Goal: Task Accomplishment & Management: Manage account settings

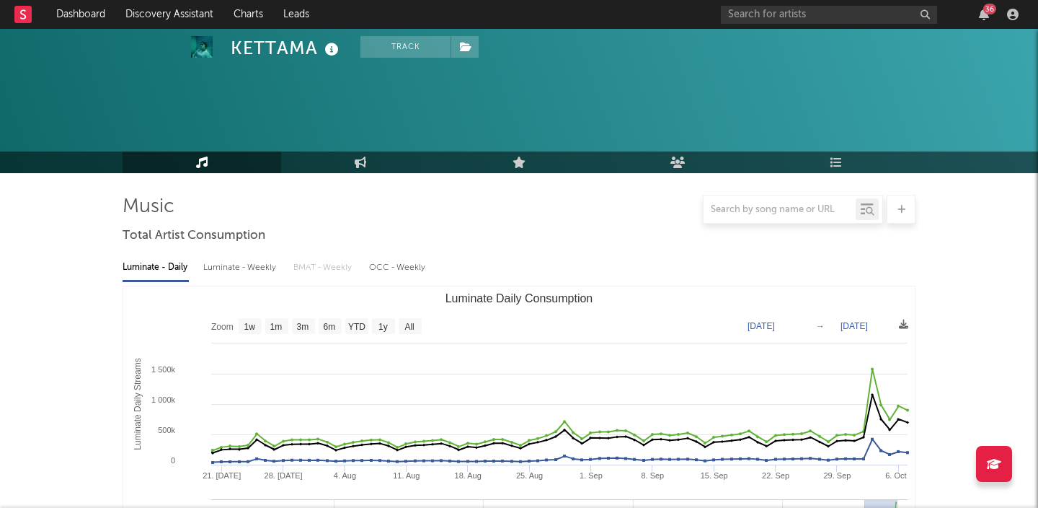
select select "3m"
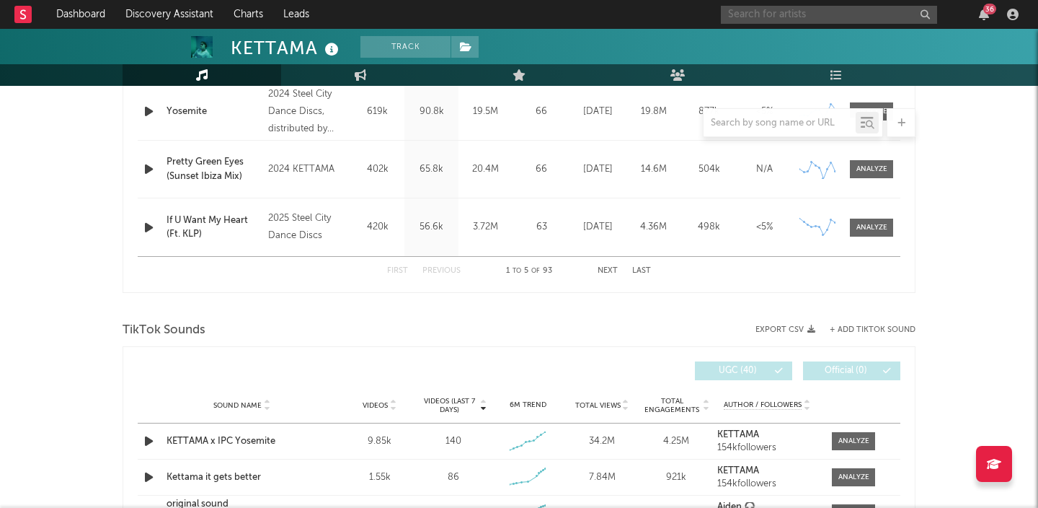
click at [846, 17] on input "text" at bounding box center [829, 15] width 216 height 18
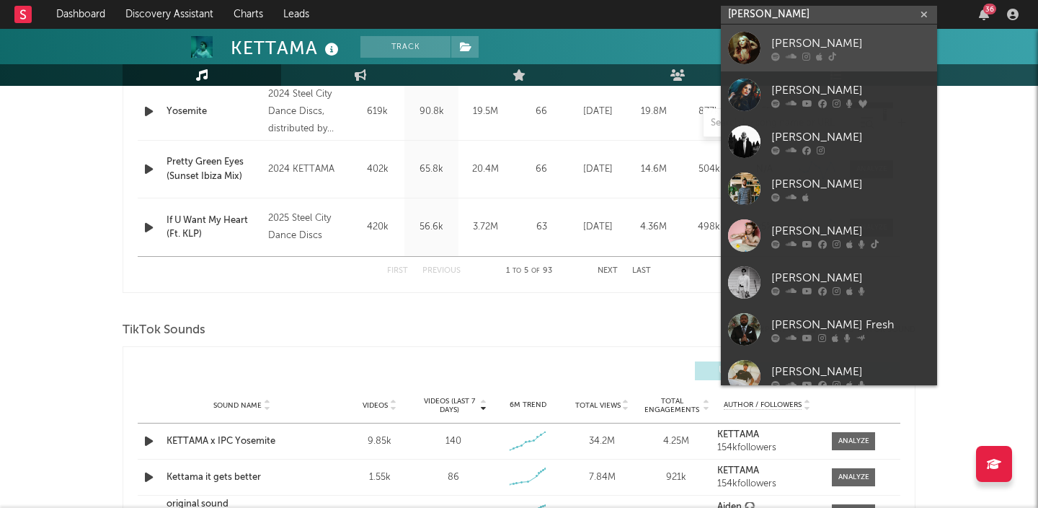
type input "[PERSON_NAME]"
click at [839, 43] on div "[PERSON_NAME]" at bounding box center [850, 43] width 159 height 17
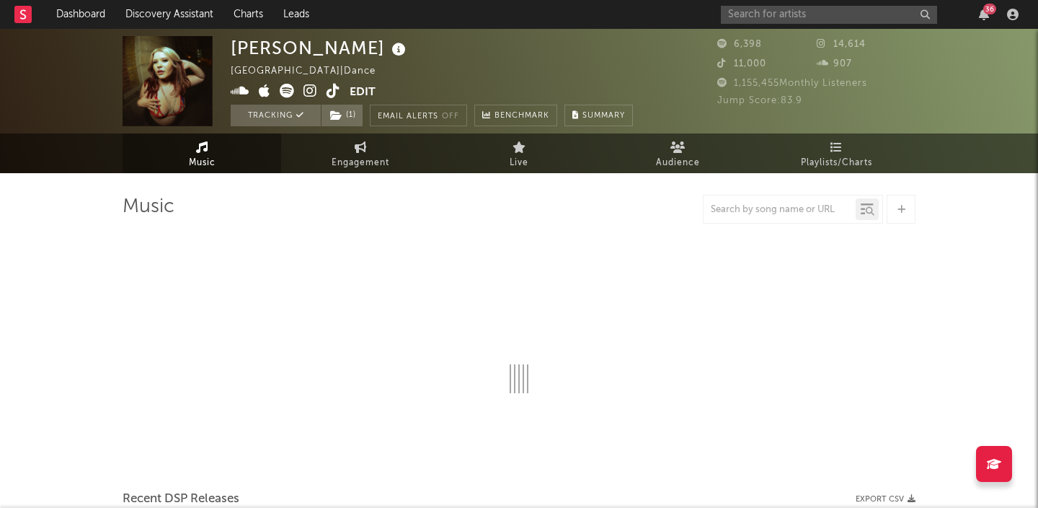
select select "6m"
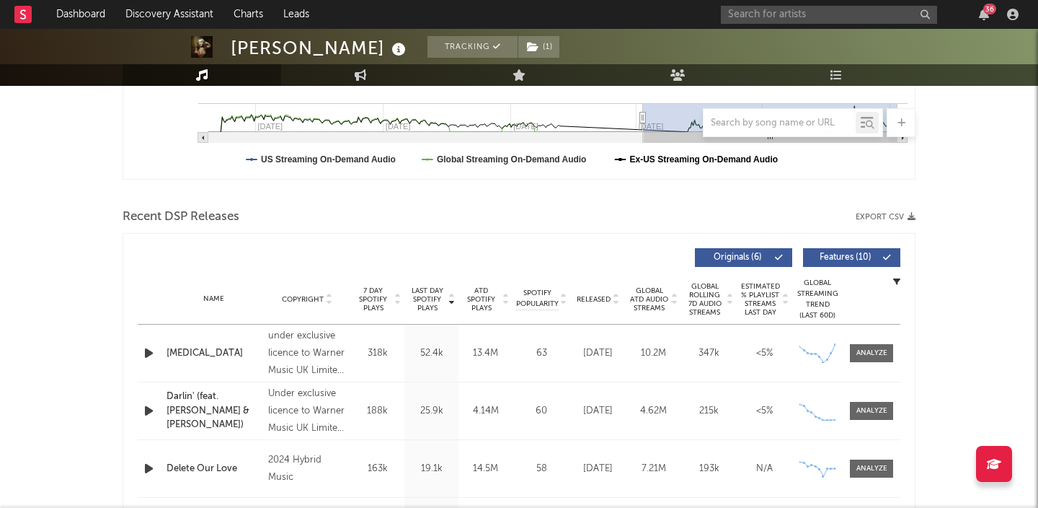
scroll to position [422, 0]
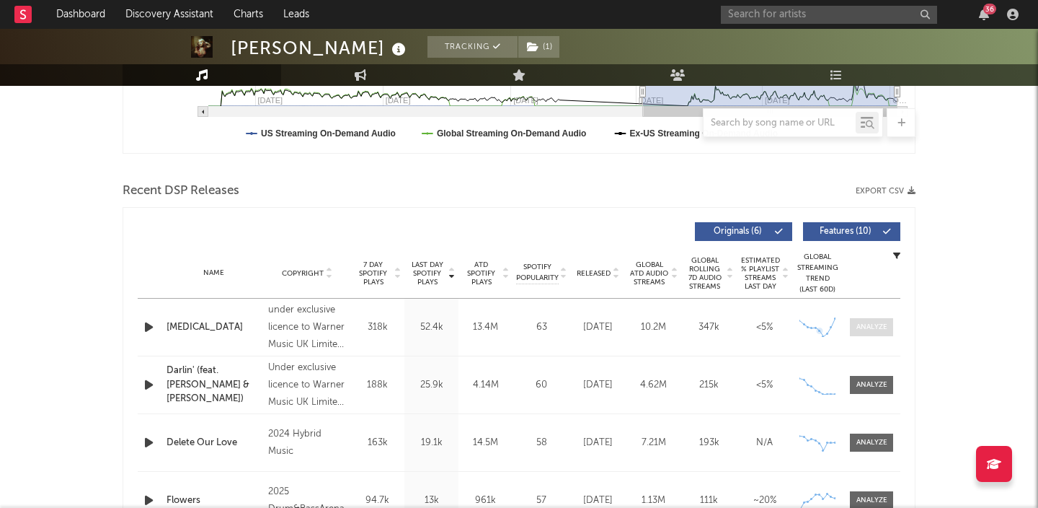
click at [868, 324] on div at bounding box center [872, 327] width 31 height 11
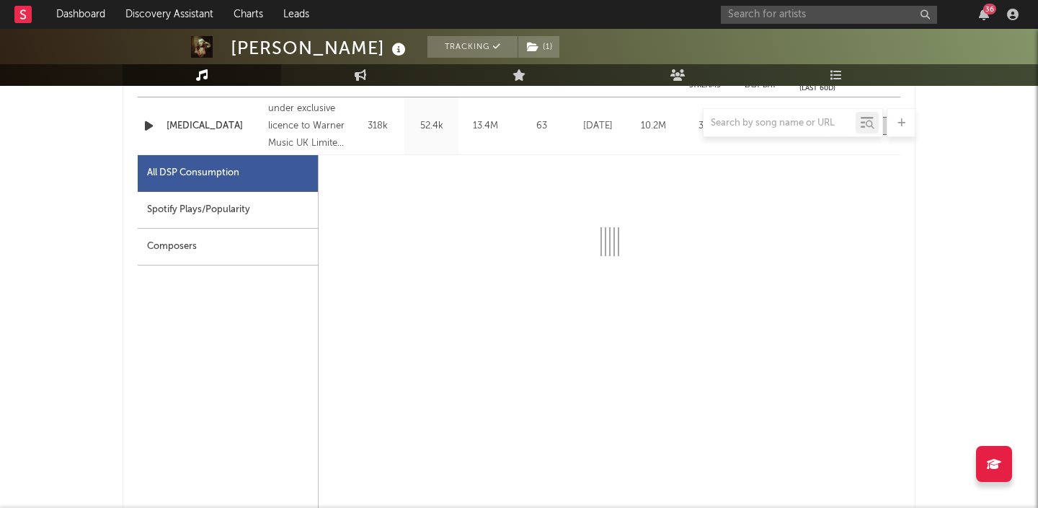
scroll to position [625, 0]
select select "6m"
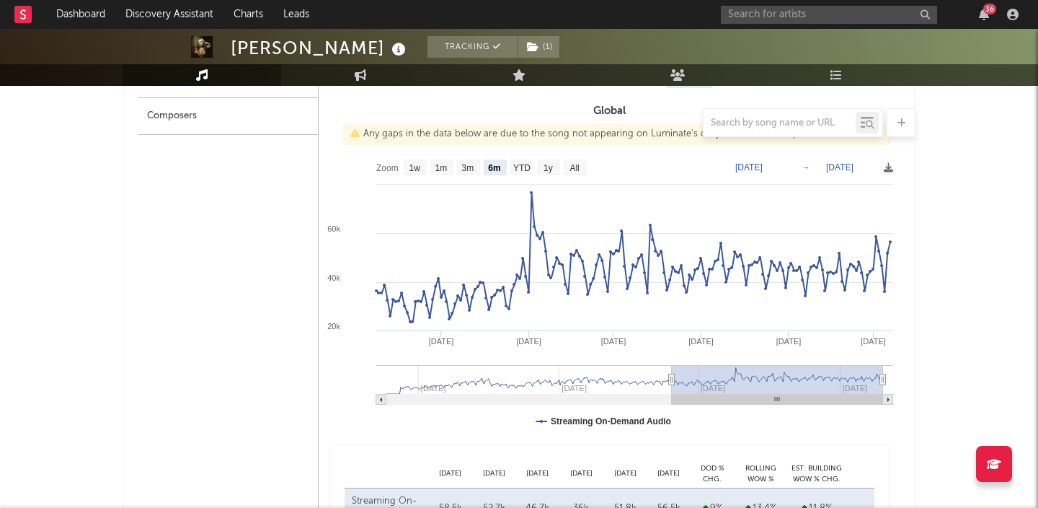
scroll to position [770, 0]
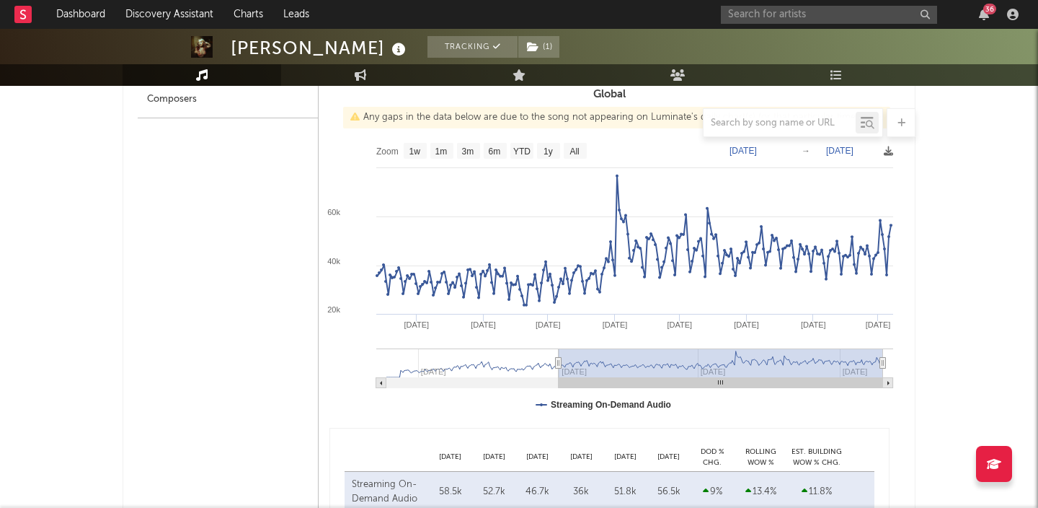
type input "[DATE]"
select select "All"
type input "[DATE]"
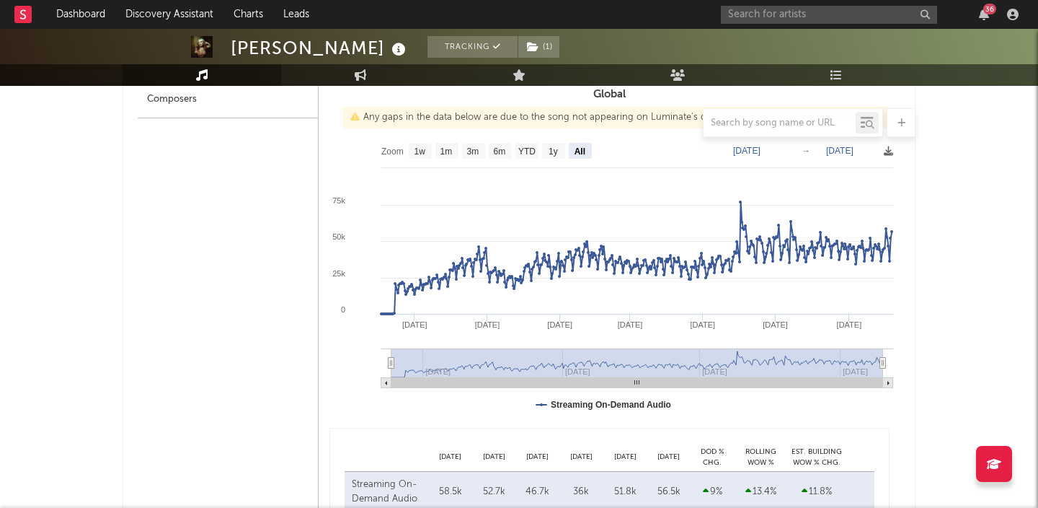
drag, startPoint x: 669, startPoint y: 362, endPoint x: 249, endPoint y: 367, distance: 420.4
click at [248, 367] on div "All DSP Consumption Spotify Plays/Popularity Composers Daily Weekly Export CSV …" at bounding box center [519, 350] width 763 height 685
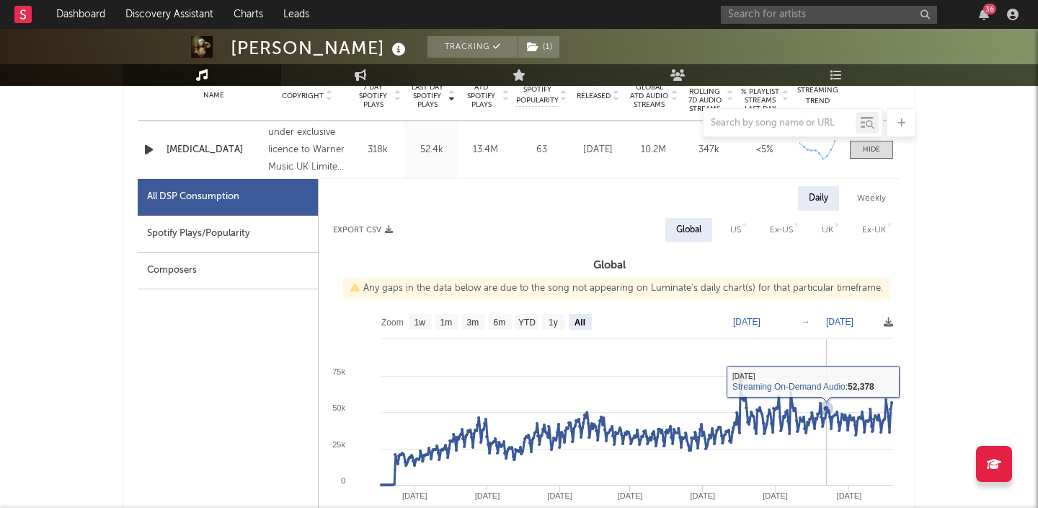
scroll to position [591, 0]
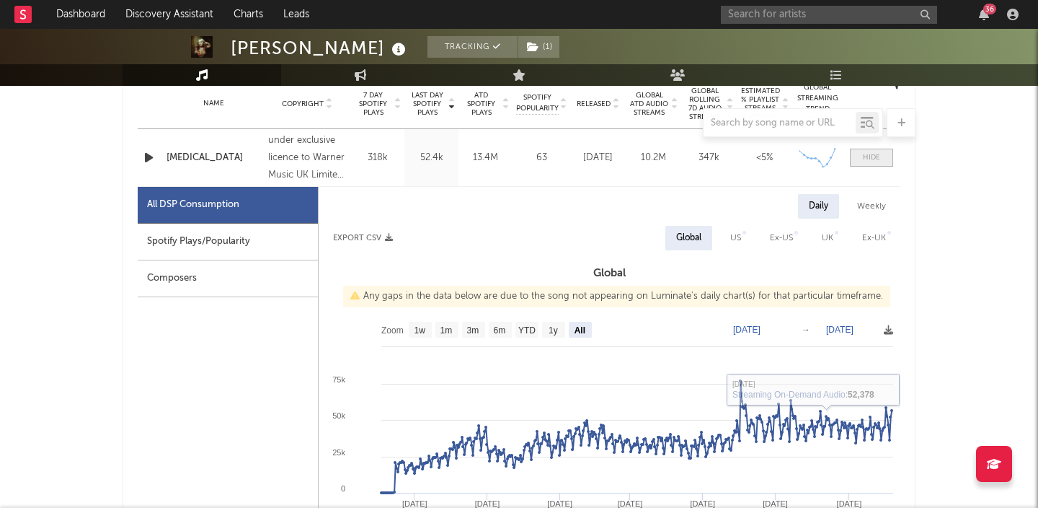
click at [877, 163] on span at bounding box center [871, 158] width 43 height 18
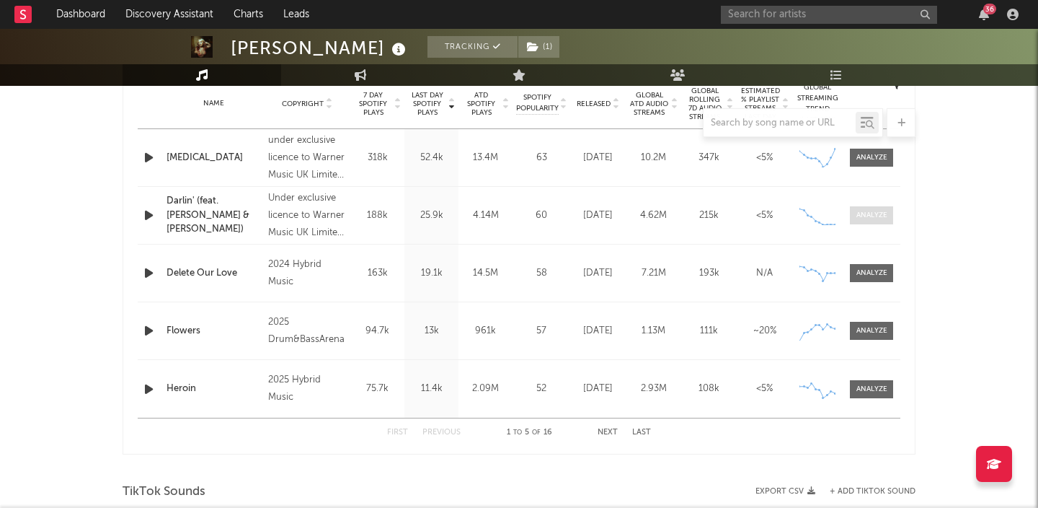
click at [867, 217] on div at bounding box center [872, 215] width 31 height 11
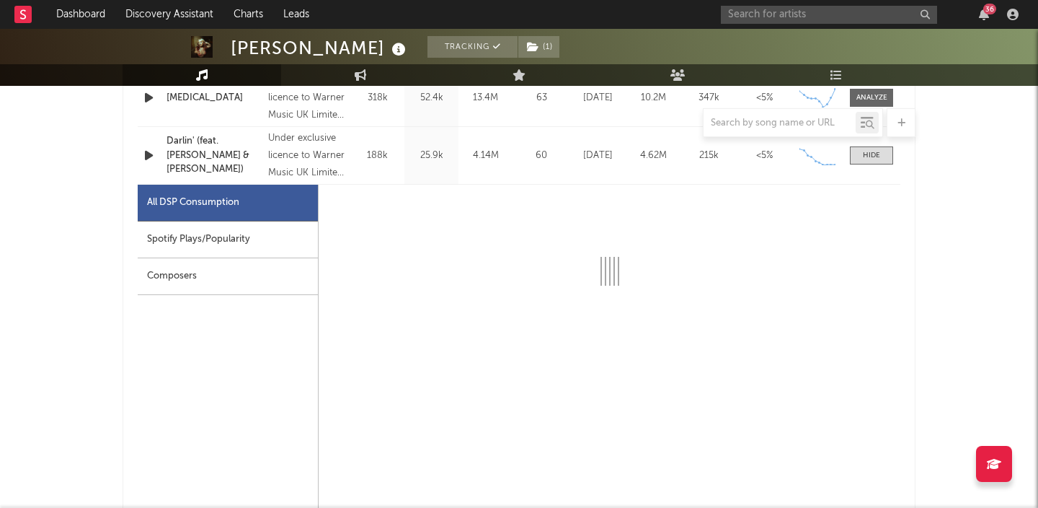
select select "1w"
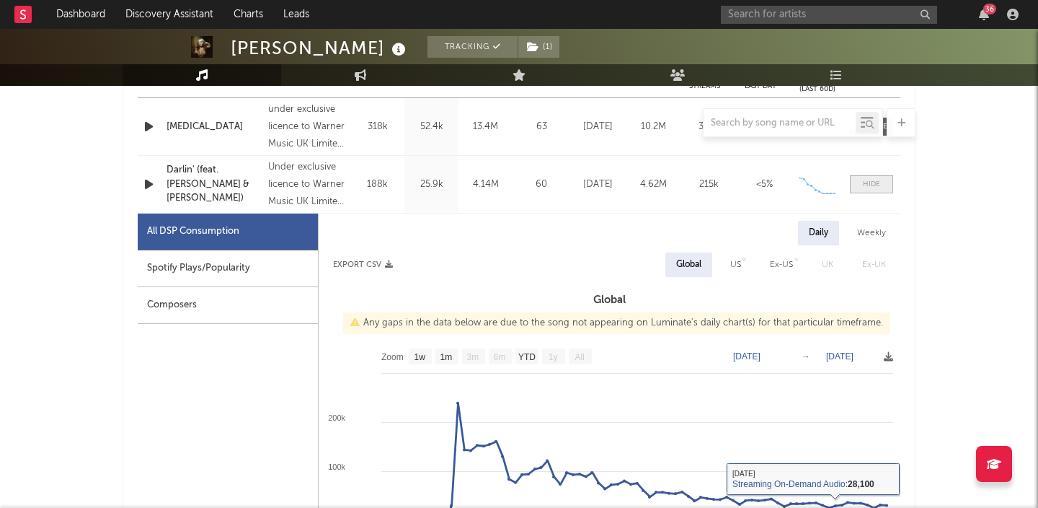
scroll to position [609, 0]
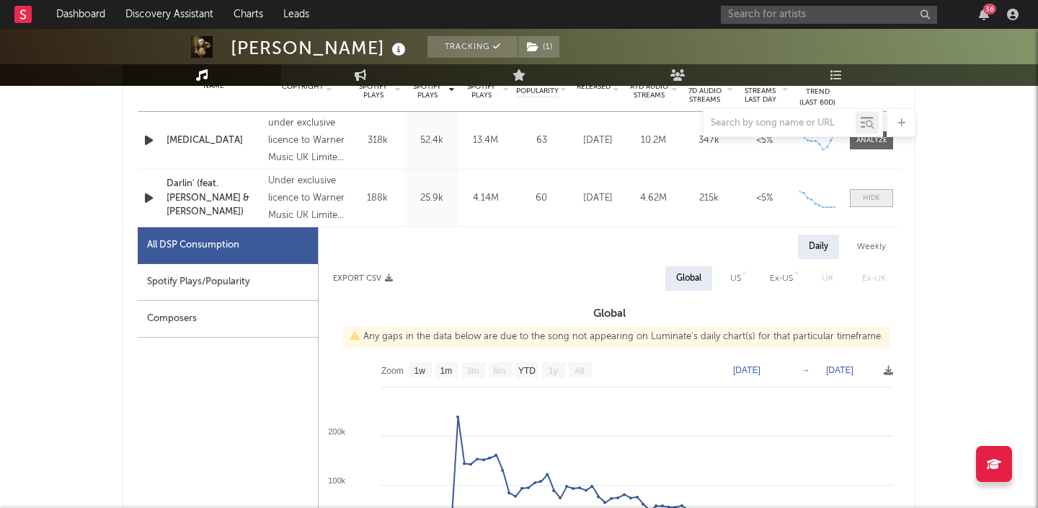
click at [865, 196] on div at bounding box center [871, 198] width 17 height 11
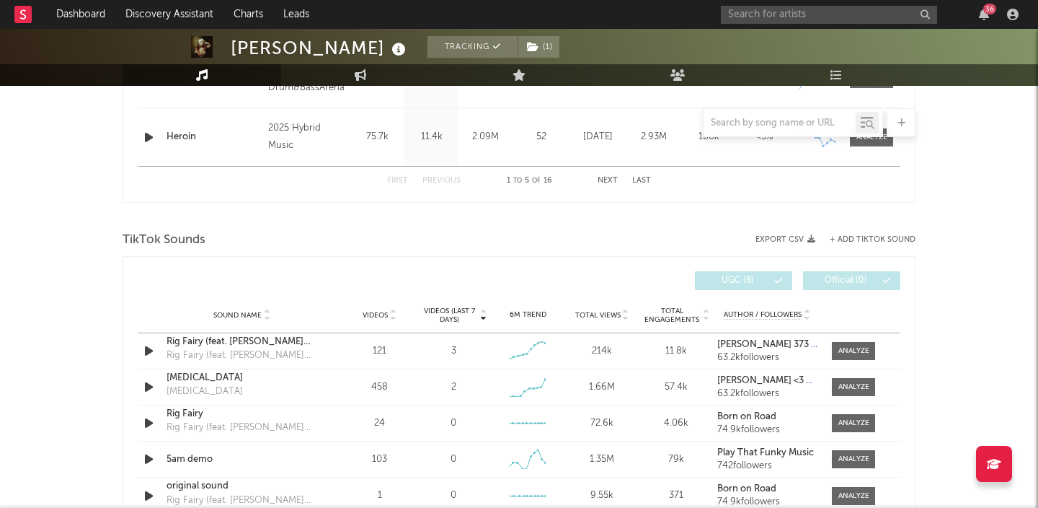
scroll to position [844, 0]
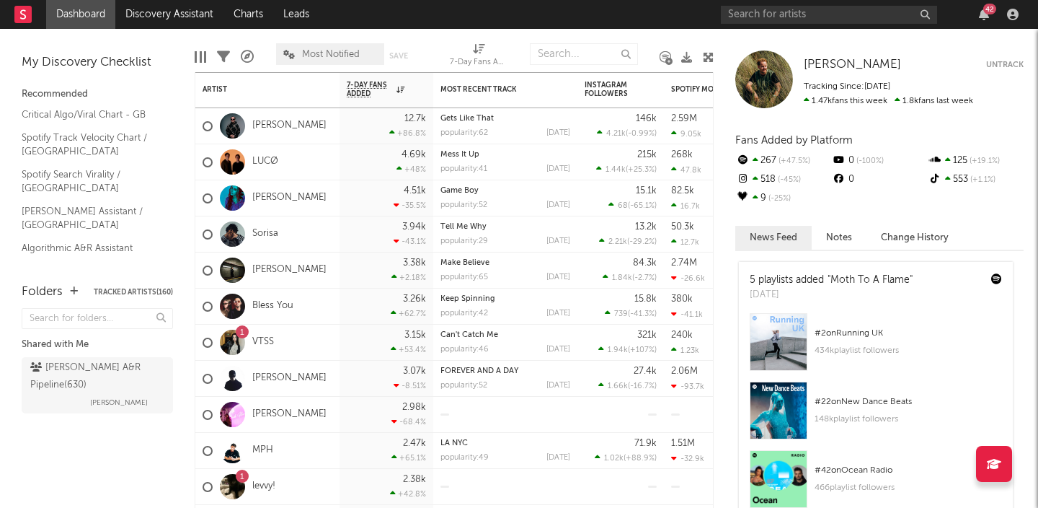
click at [982, 24] on div "42" at bounding box center [872, 14] width 303 height 29
click at [983, 15] on icon "button" at bounding box center [984, 15] width 10 height 12
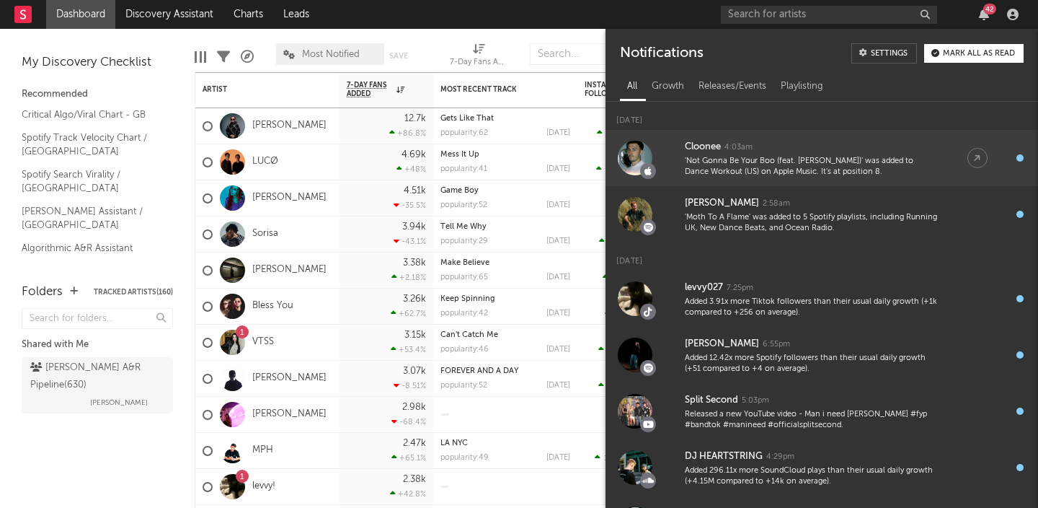
click at [767, 151] on div "Cloonee 4:03am" at bounding box center [812, 146] width 254 height 17
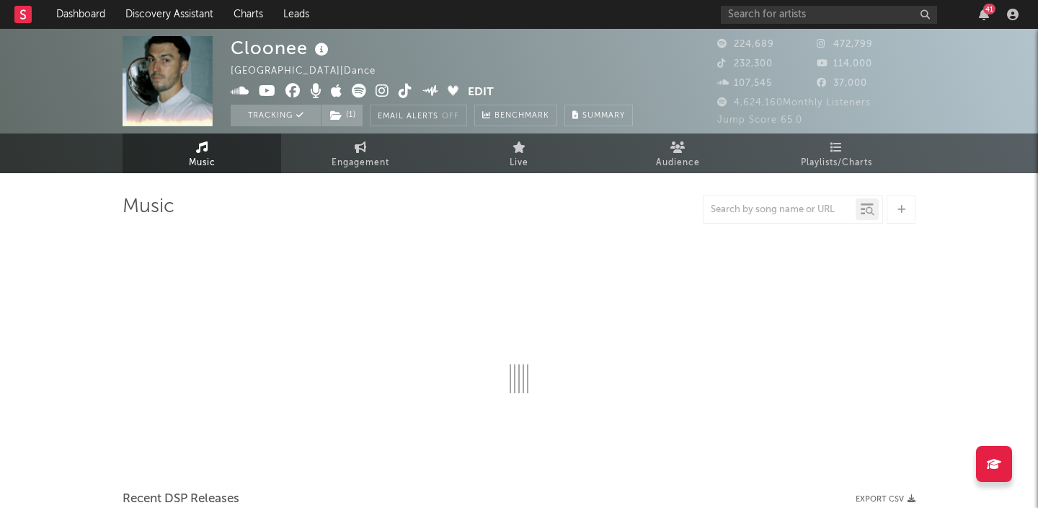
select select "6m"
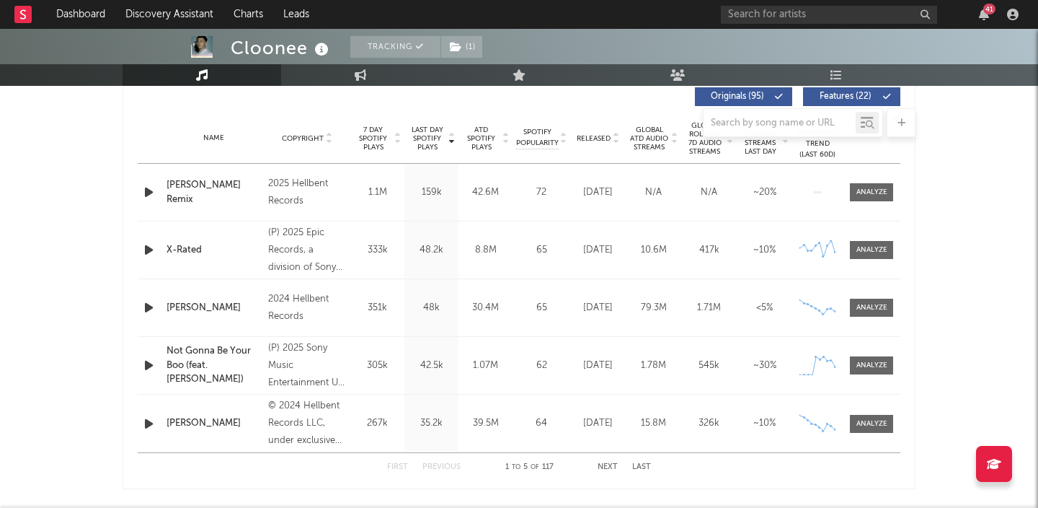
scroll to position [562, 0]
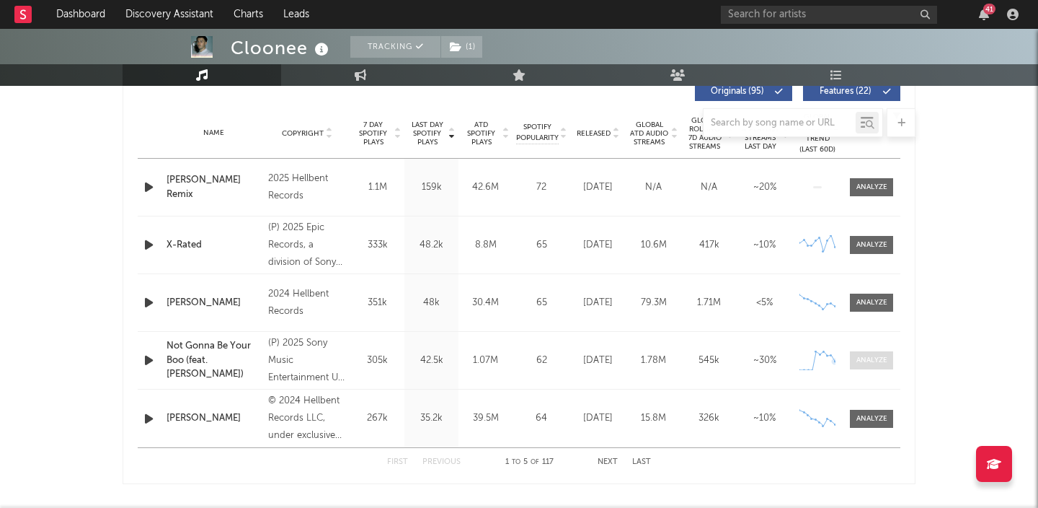
click at [857, 355] on div at bounding box center [872, 360] width 31 height 11
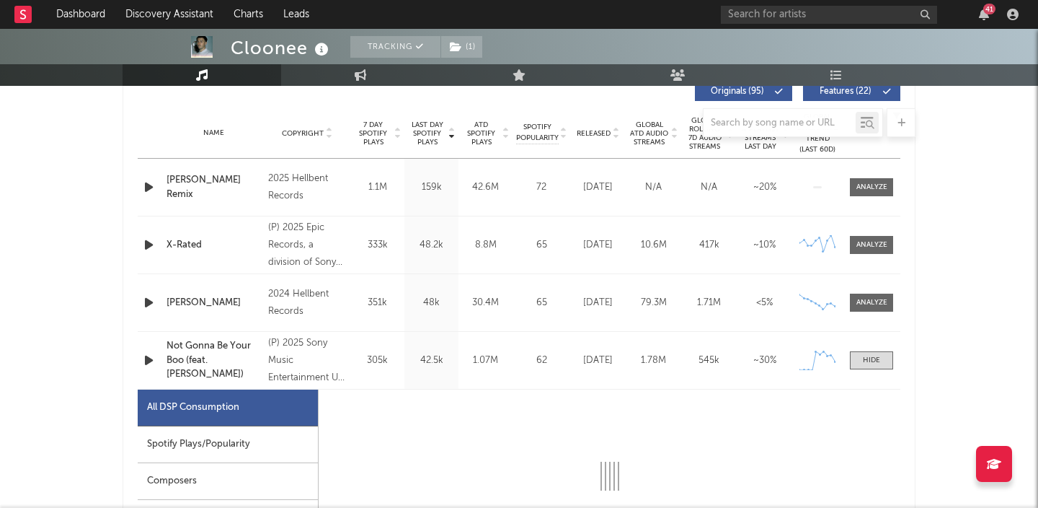
select select "1w"
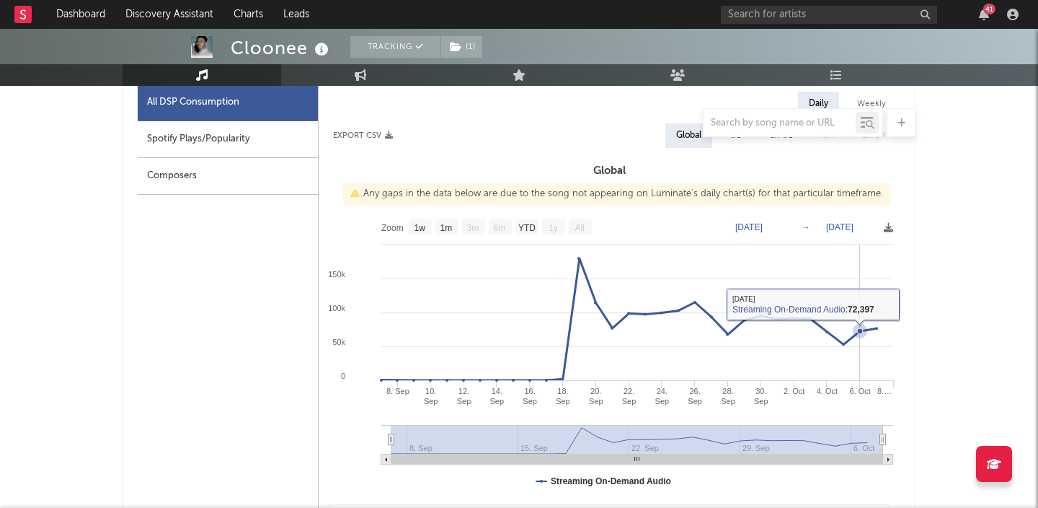
scroll to position [834, 0]
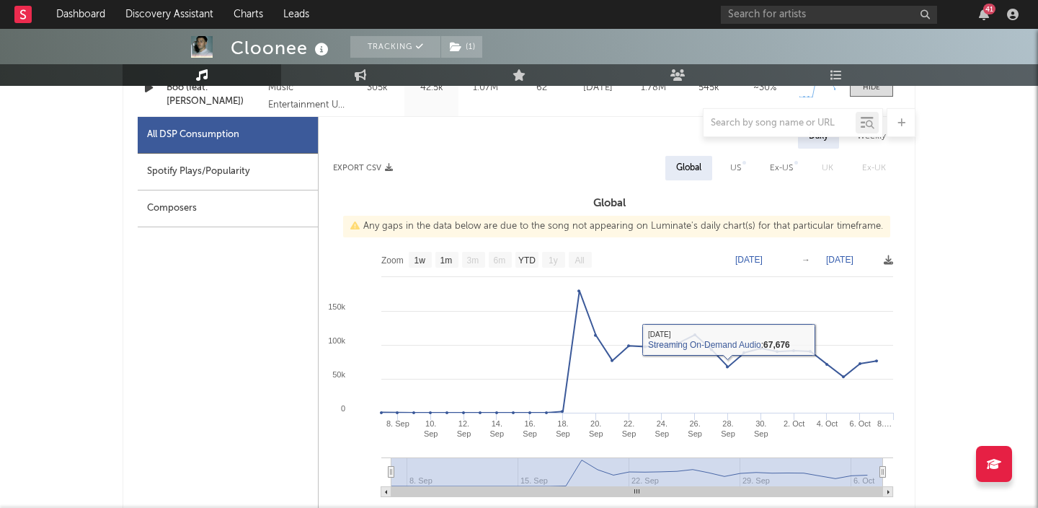
click at [255, 178] on div "Spotify Plays/Popularity" at bounding box center [228, 172] width 180 height 37
select select "1w"
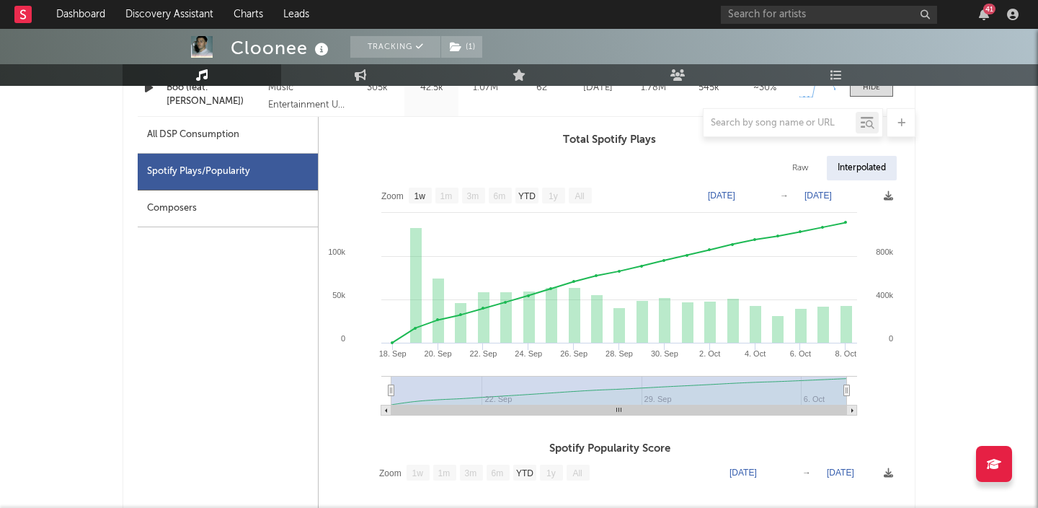
click at [208, 138] on div "All DSP Consumption" at bounding box center [193, 134] width 92 height 17
select select "1w"
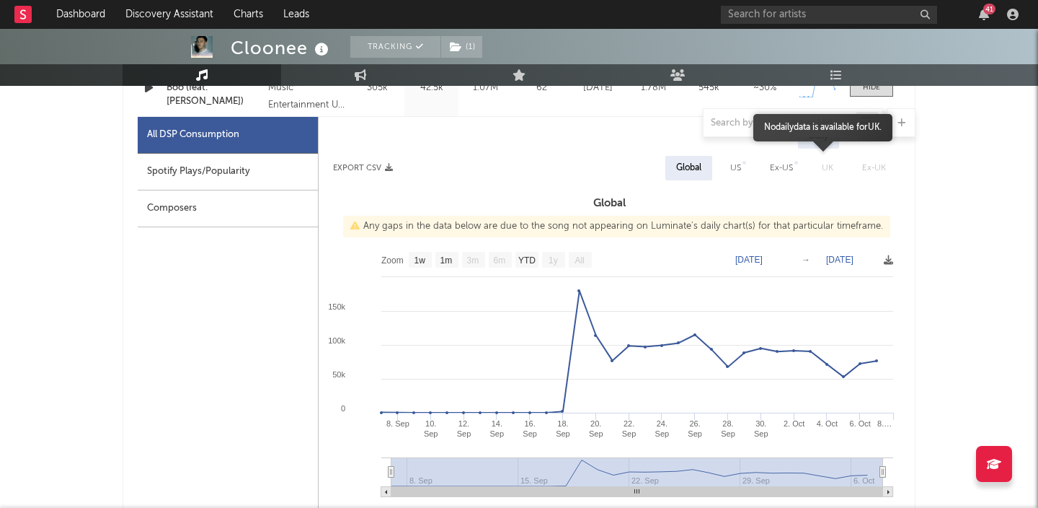
click at [826, 168] on span "UK" at bounding box center [828, 168] width 40 height 25
click at [740, 172] on div "US" at bounding box center [735, 167] width 11 height 17
select select "1w"
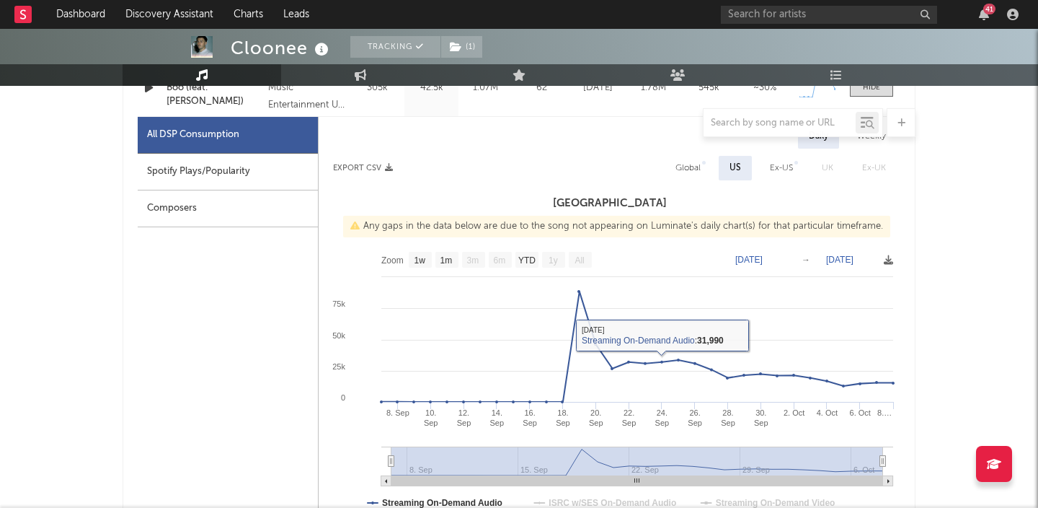
click at [788, 166] on div "Ex-US" at bounding box center [781, 167] width 23 height 17
select select "1w"
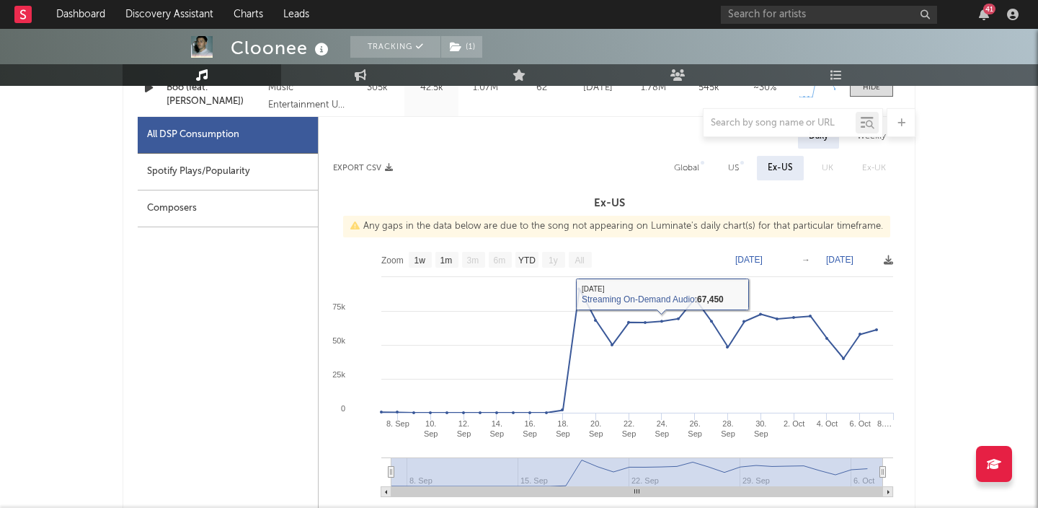
scroll to position [774, 0]
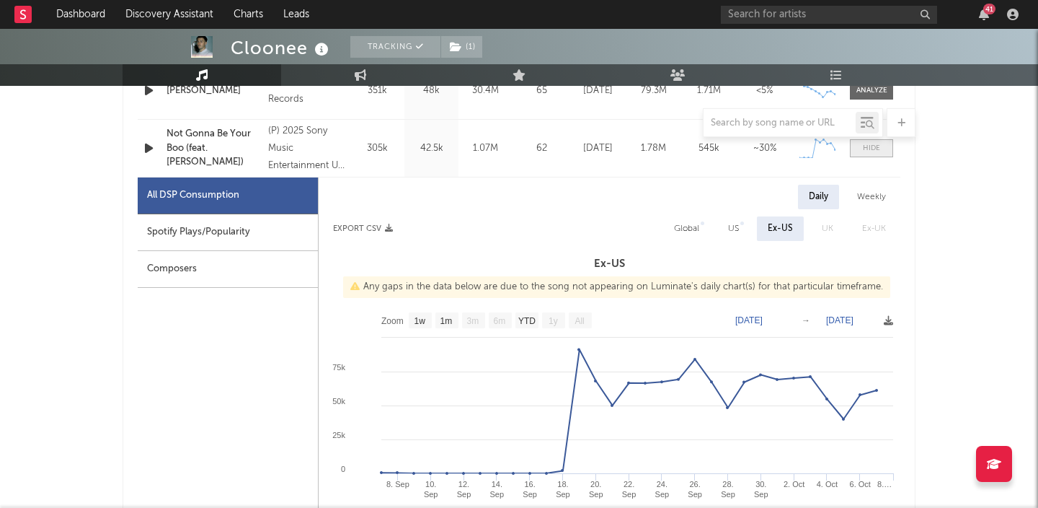
click at [870, 148] on div at bounding box center [871, 148] width 17 height 11
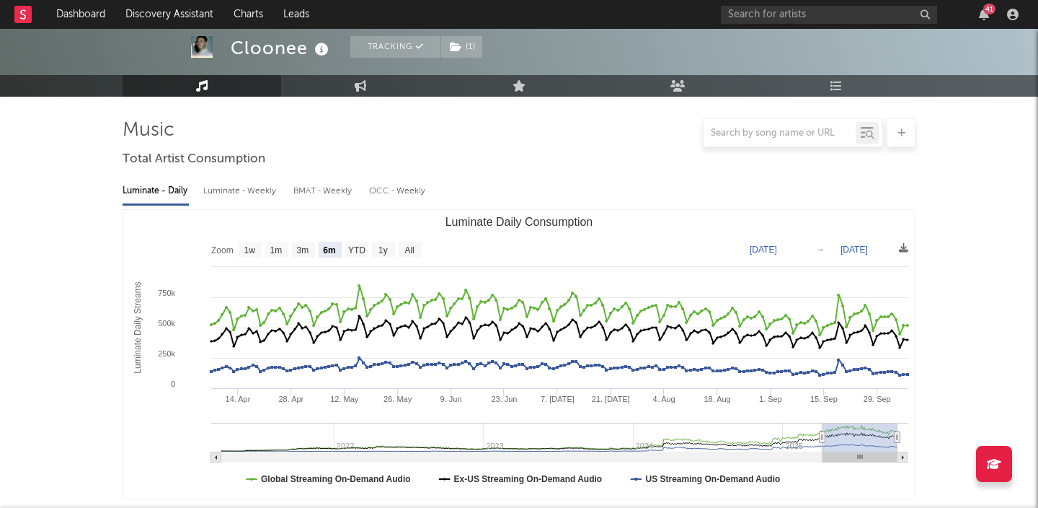
scroll to position [0, 0]
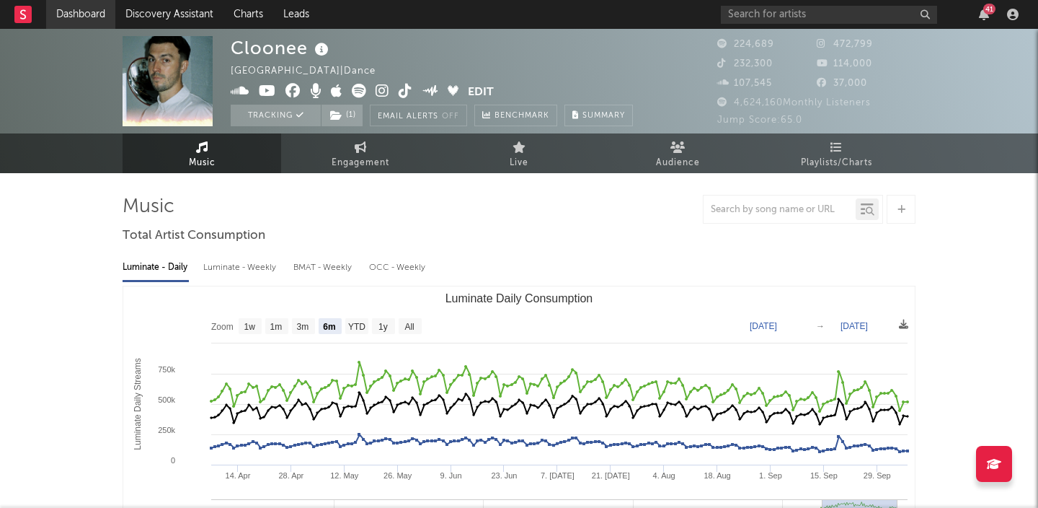
click at [102, 15] on link "Dashboard" at bounding box center [80, 14] width 69 height 29
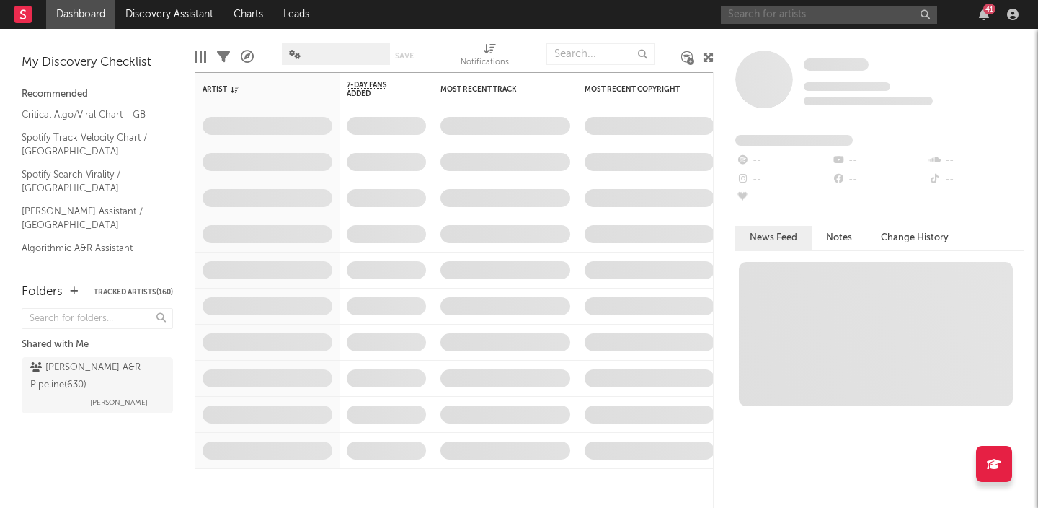
click at [797, 15] on input "text" at bounding box center [829, 15] width 216 height 18
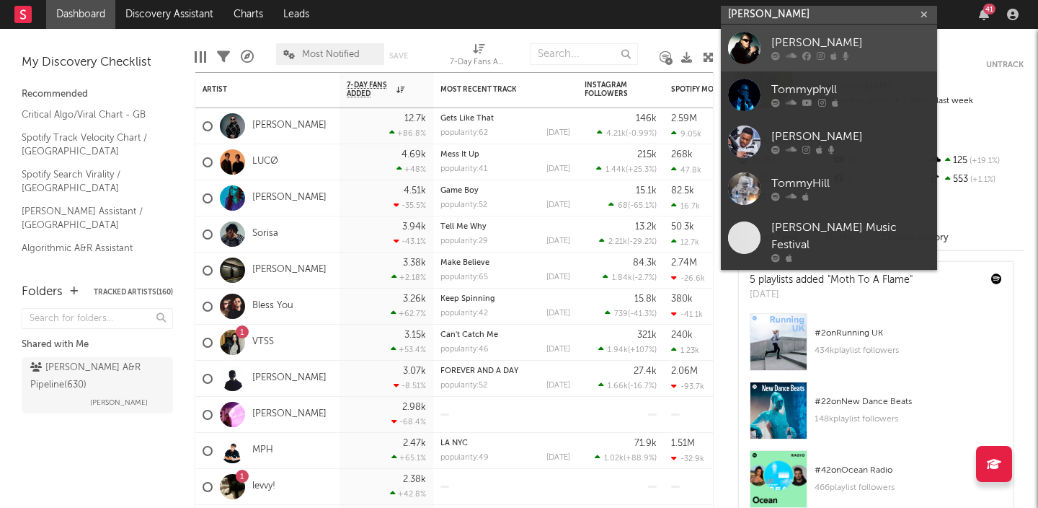
type input "tommy phill"
click at [883, 43] on div "Tommy Phillips" at bounding box center [850, 43] width 159 height 17
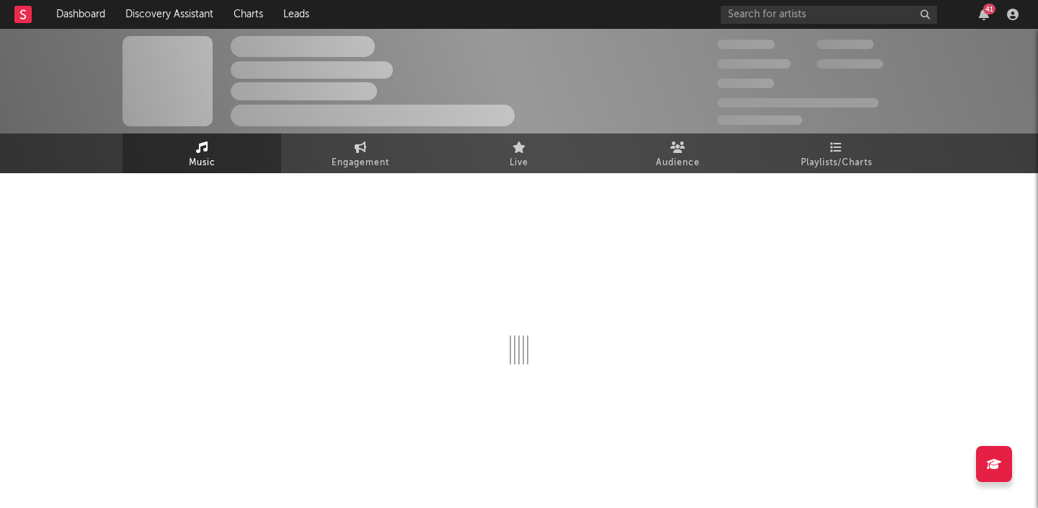
select select "1w"
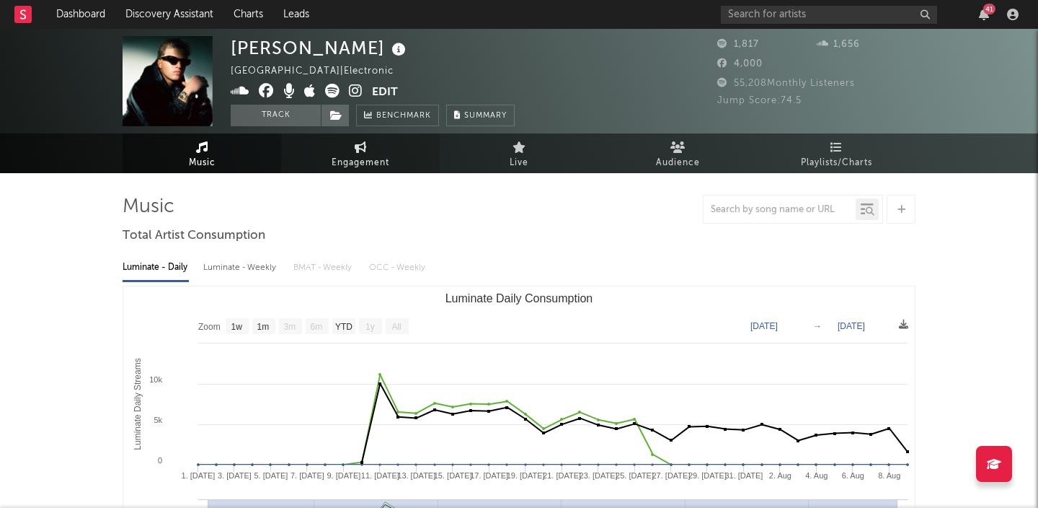
click at [358, 159] on span "Engagement" at bounding box center [361, 162] width 58 height 17
select select "1w"
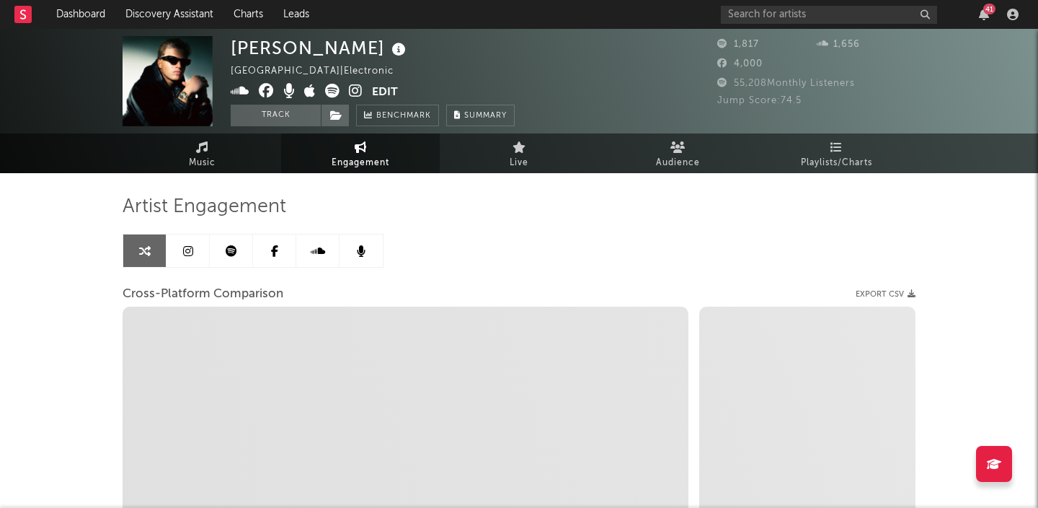
select select "1m"
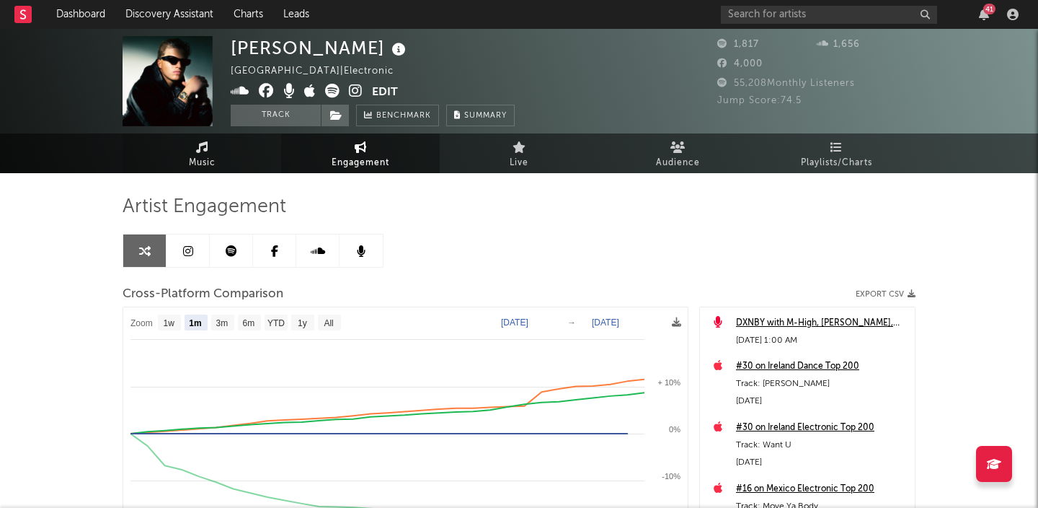
click at [206, 151] on icon at bounding box center [202, 147] width 12 height 12
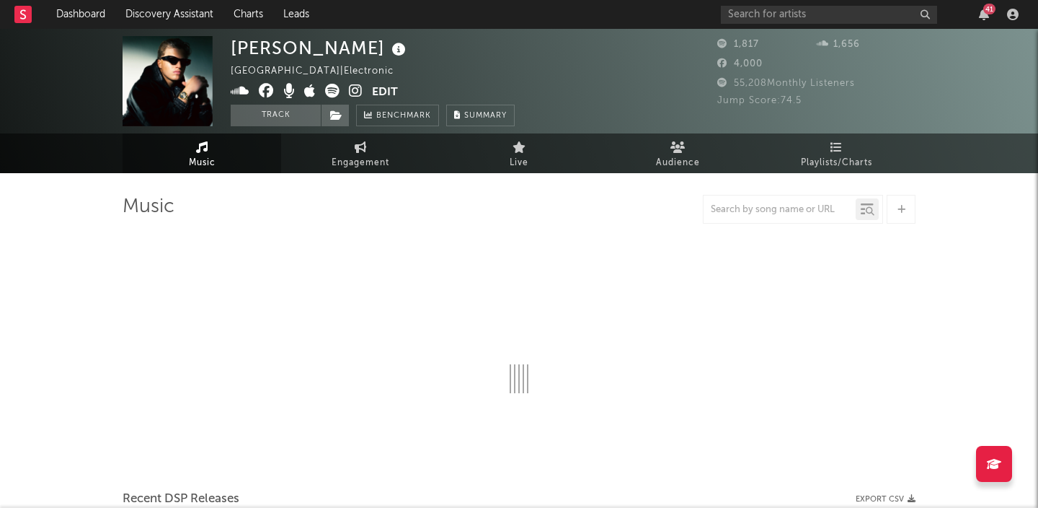
select select "1w"
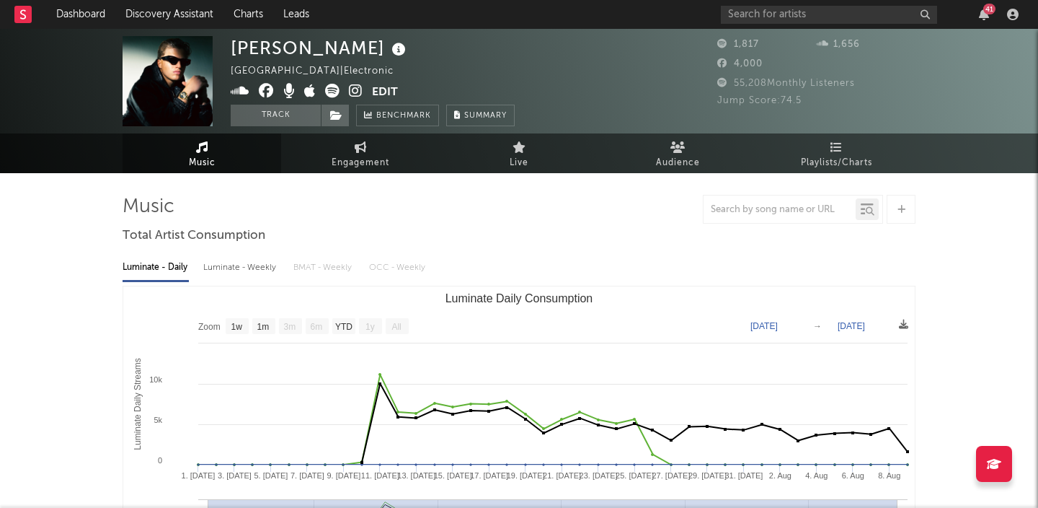
click at [392, 91] on button "Edit" at bounding box center [385, 93] width 26 height 18
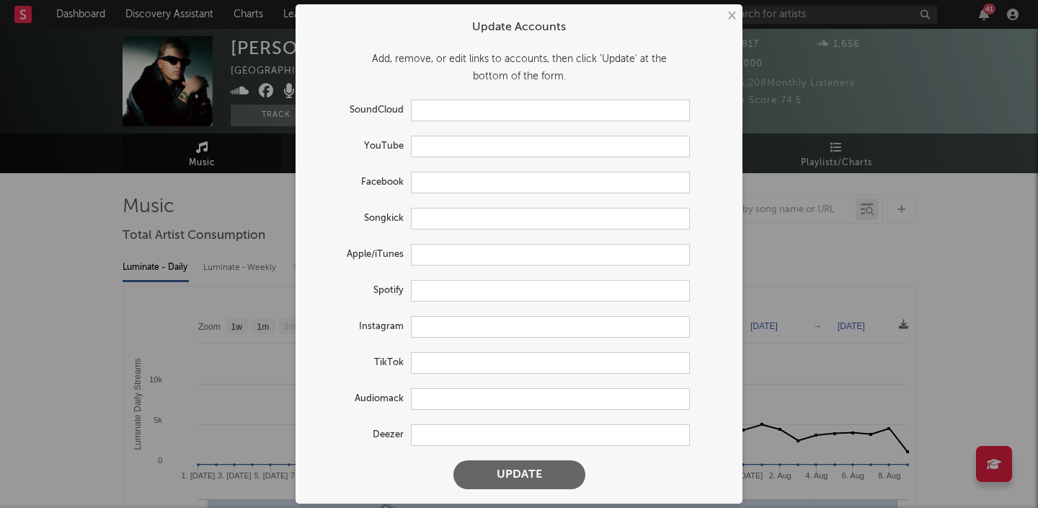
type input "https://soundcloud.com/tommmyphillips"
type input "https://www.facebook.com/TommyPhillipsDJ"
type input "https://www.songkick.com/artists/10288764-tommy-phillips"
type input "https://music.apple.com/ie/artist/tommy-phillips/400306780"
type input "https://open.spotify.com/artist/3Z1hS6haFjSDvQc8TORkIW"
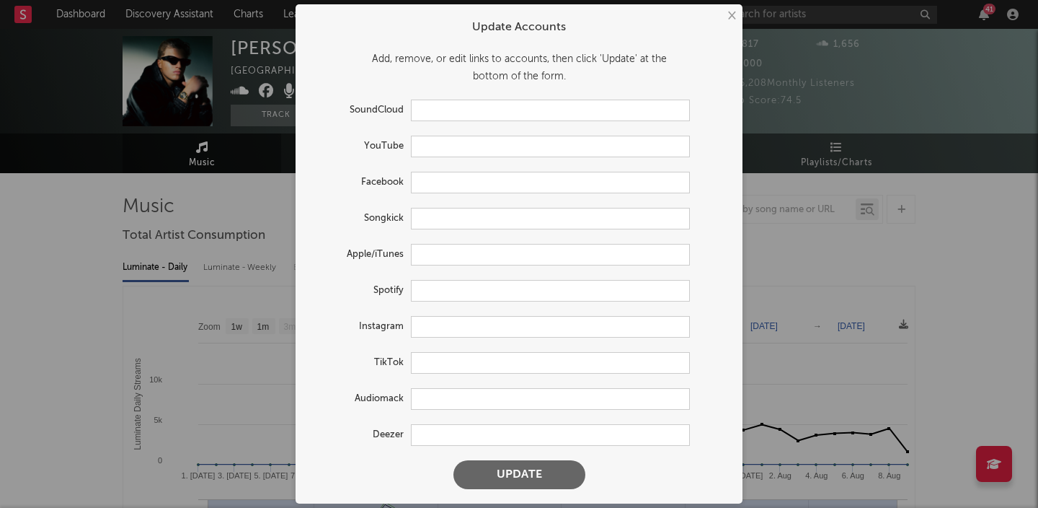
type input "https://www.instagram.com/tommmyphillips/"
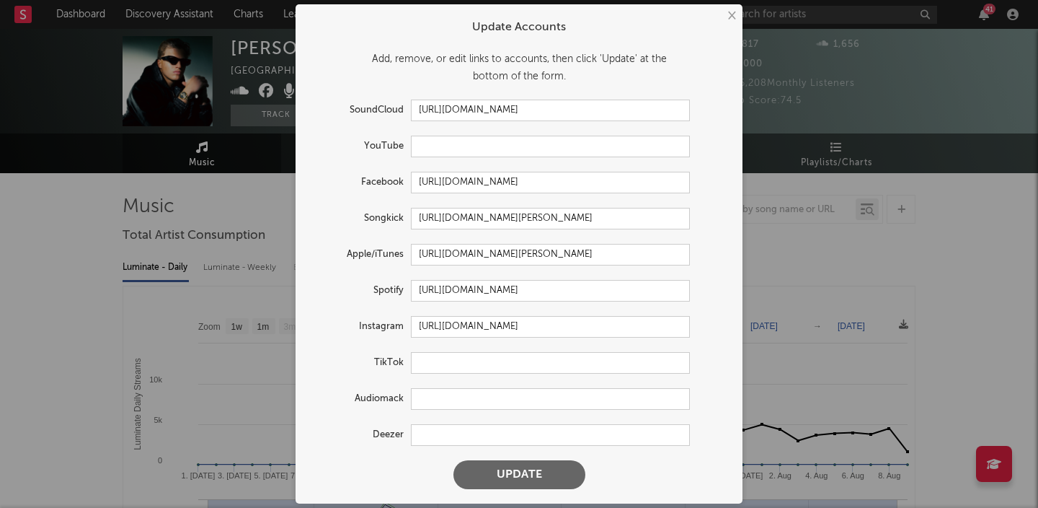
click at [222, 159] on div "× Update Accounts Add, remove, or edit links to accounts, then click 'Update' a…" at bounding box center [519, 254] width 1038 height 508
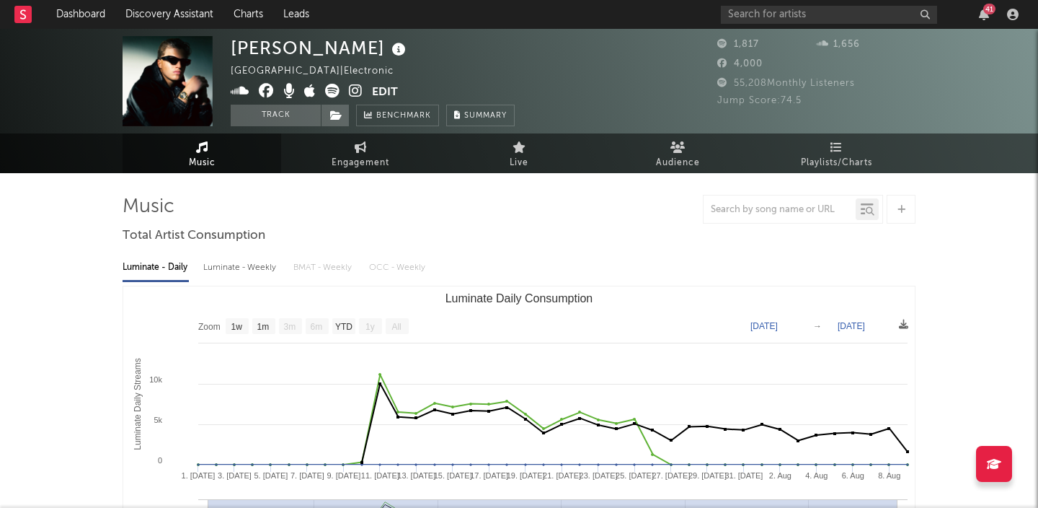
click at [380, 93] on button "Edit" at bounding box center [385, 93] width 26 height 18
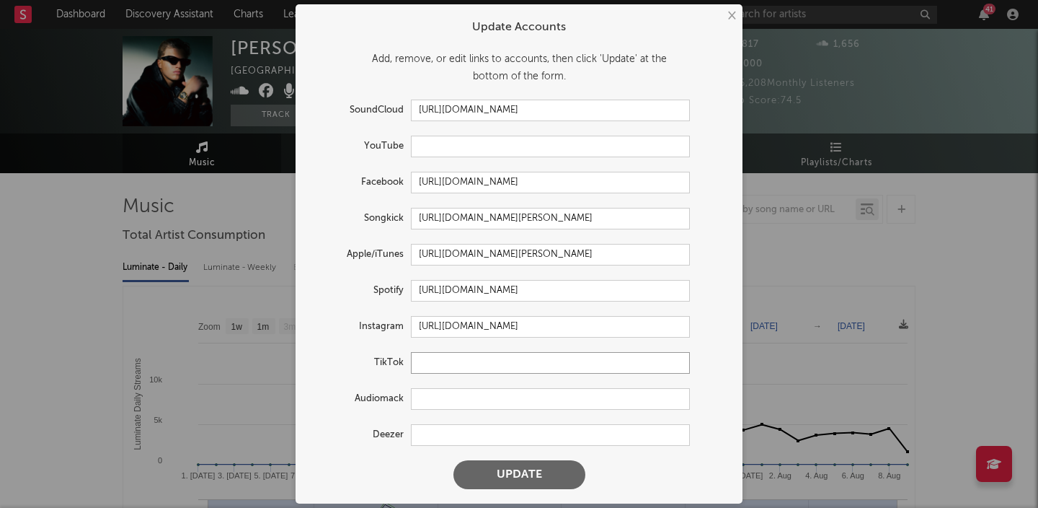
click at [437, 360] on input "text" at bounding box center [550, 363] width 279 height 22
paste input "https://www.tiktok.com/@tommmyphillips"
type input "https://www.tiktok.com/@tommmyphillips"
click at [454, 460] on button "Update" at bounding box center [520, 474] width 132 height 29
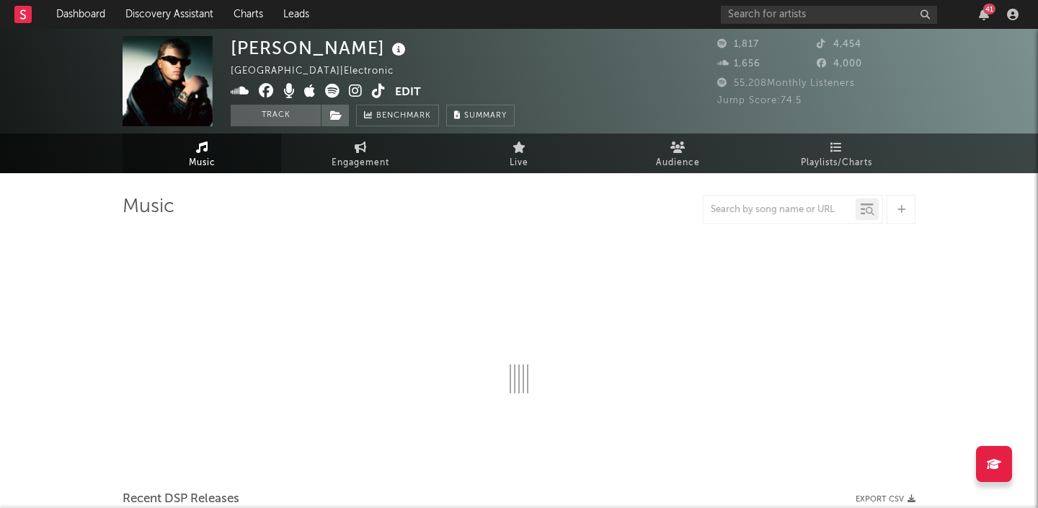
select select "1w"
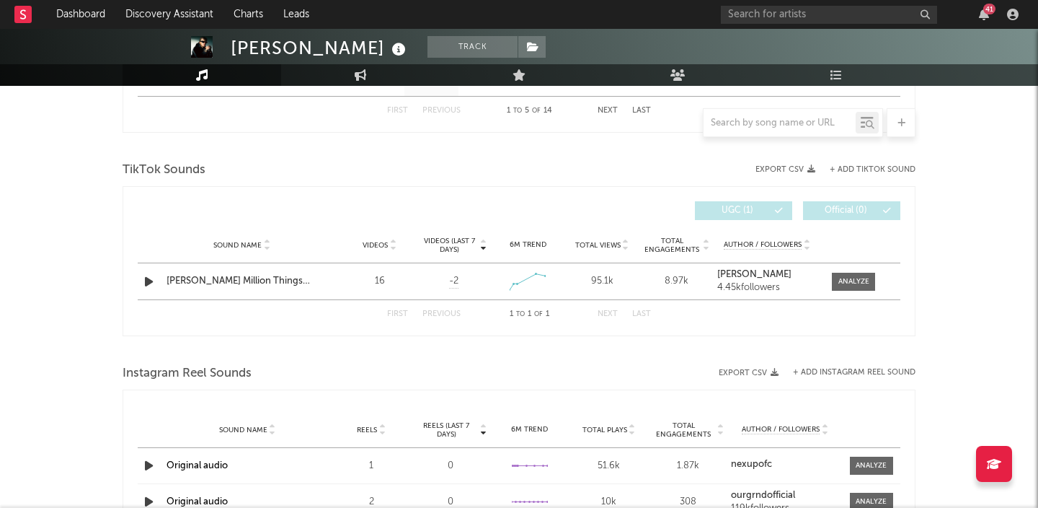
scroll to position [917, 0]
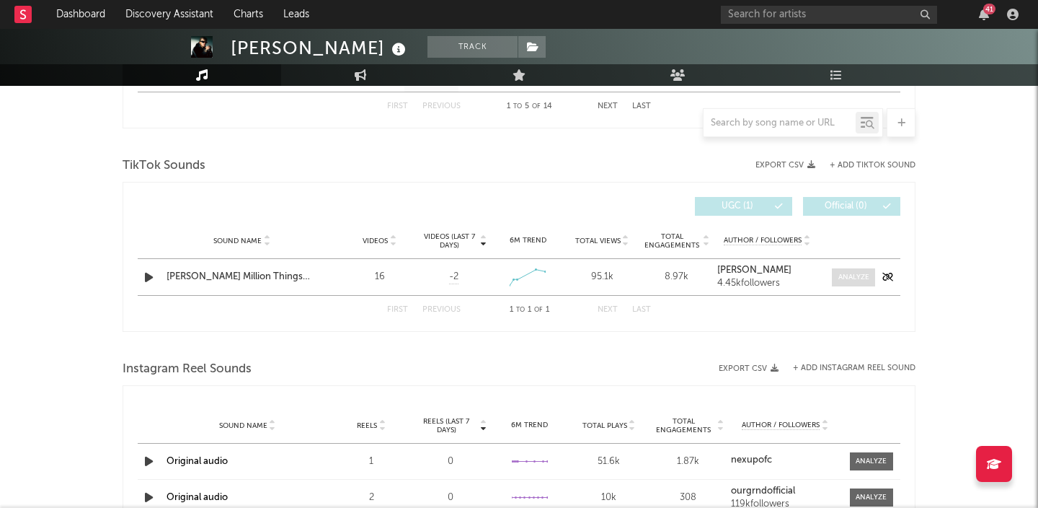
click at [846, 275] on div at bounding box center [854, 277] width 31 height 11
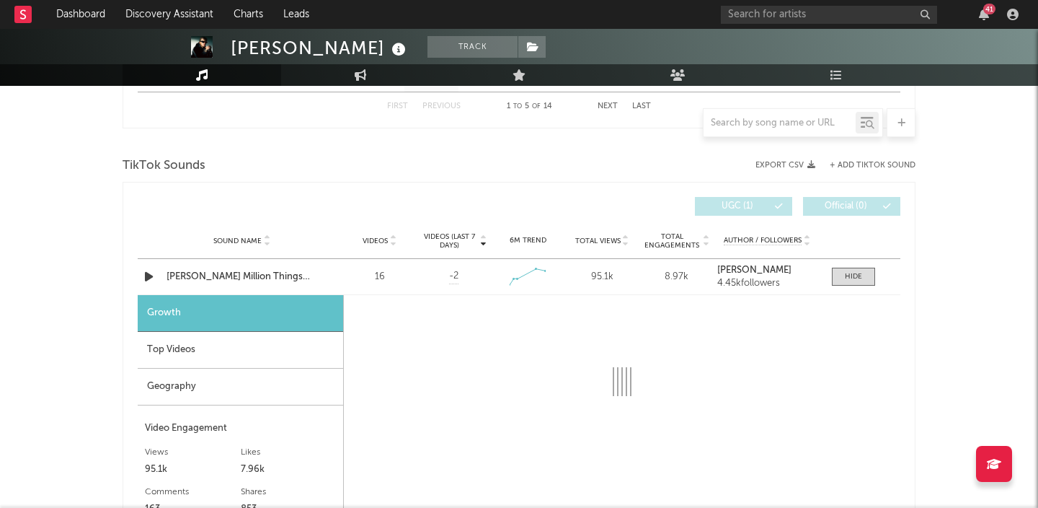
select select "1w"
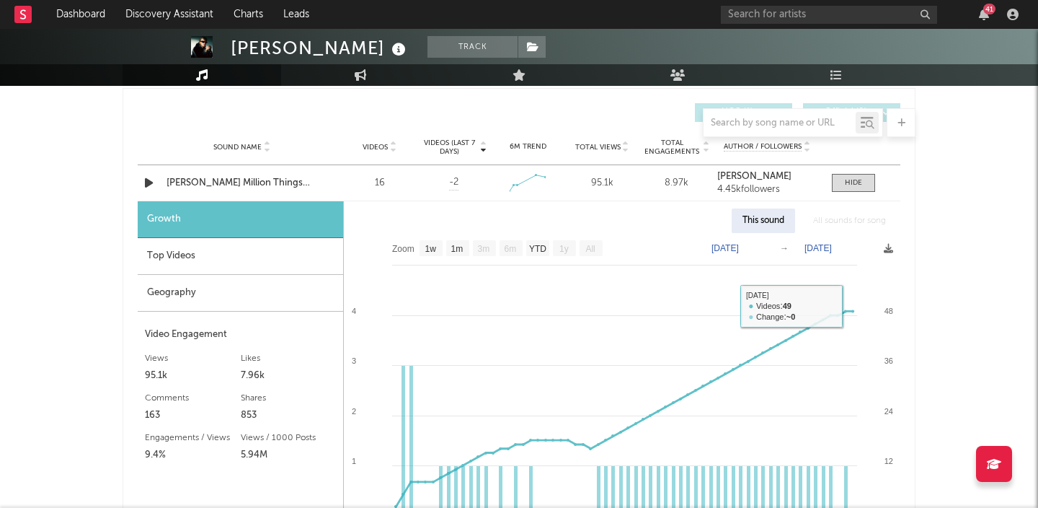
scroll to position [863, 0]
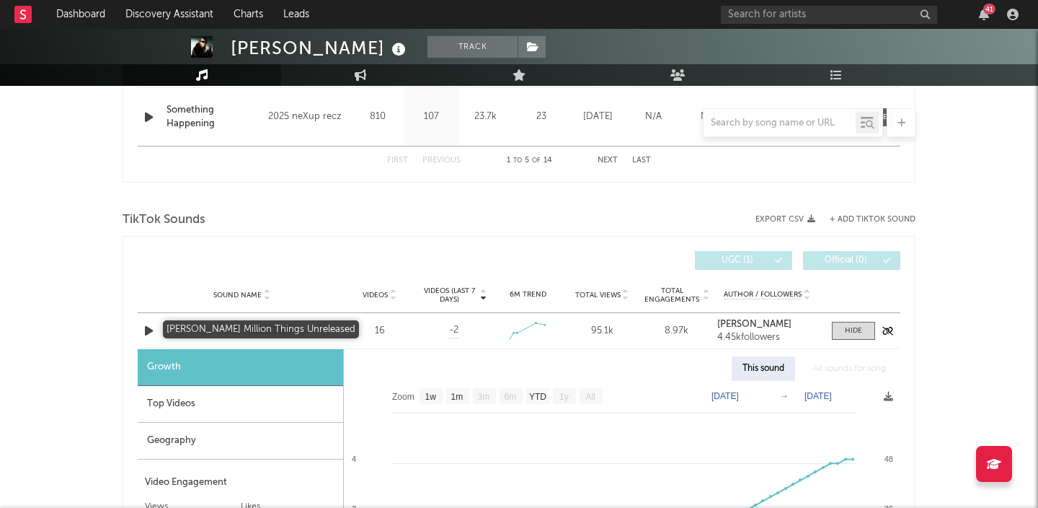
click at [239, 328] on div "Tommy Phillips Million Things Unreleased" at bounding box center [242, 331] width 151 height 14
click at [858, 221] on button "+ Add TikTok Sound" at bounding box center [873, 220] width 86 height 8
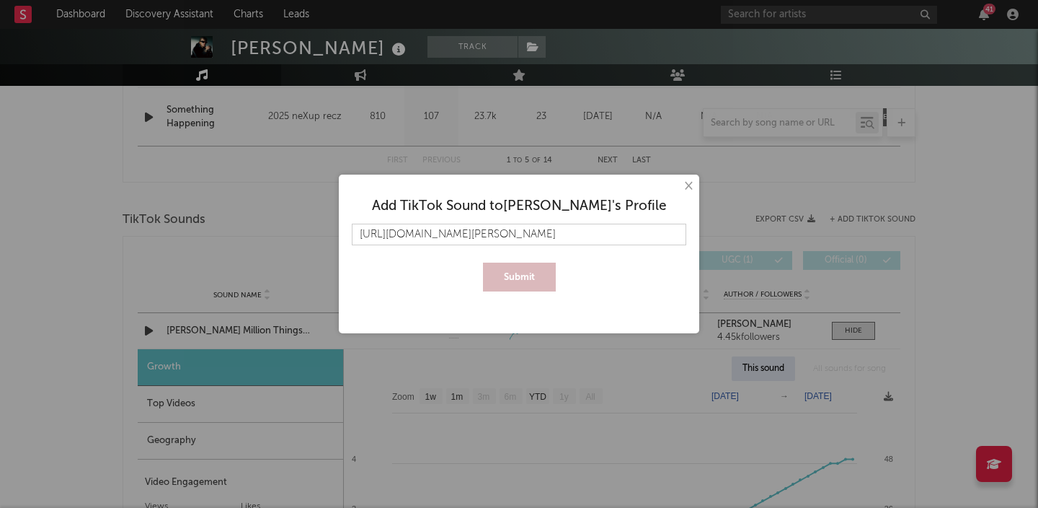
scroll to position [0, 158]
type input "https://www.tiktok.com/music/Tommy-Phillips-Million-Things-Unreleased-753582594…"
click at [483, 262] on button "Submit" at bounding box center [519, 276] width 73 height 29
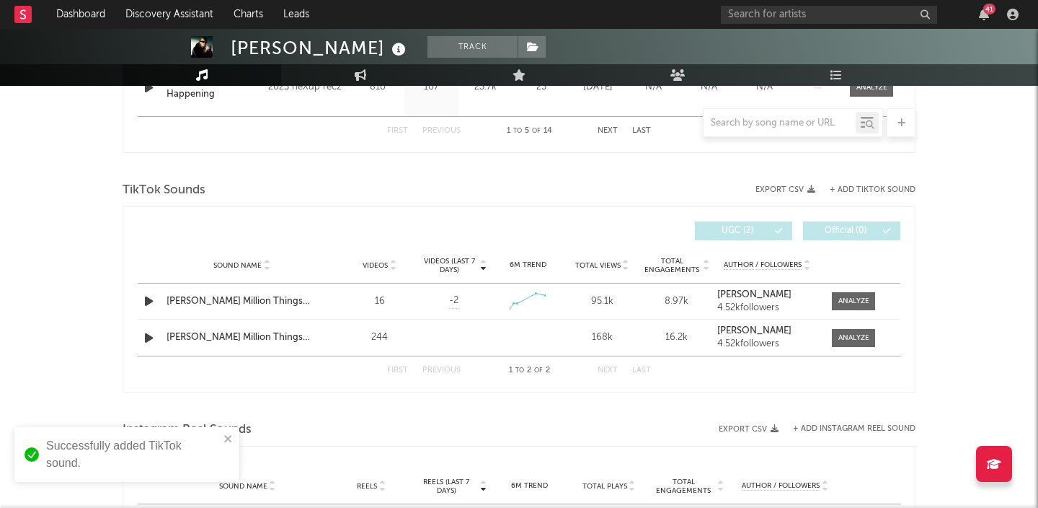
scroll to position [914, 0]
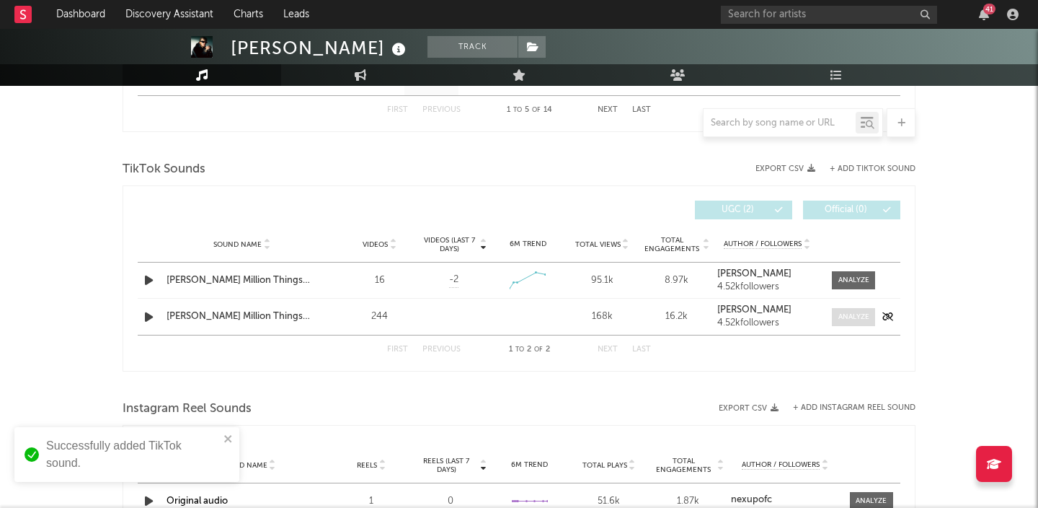
click at [841, 319] on div at bounding box center [854, 316] width 31 height 11
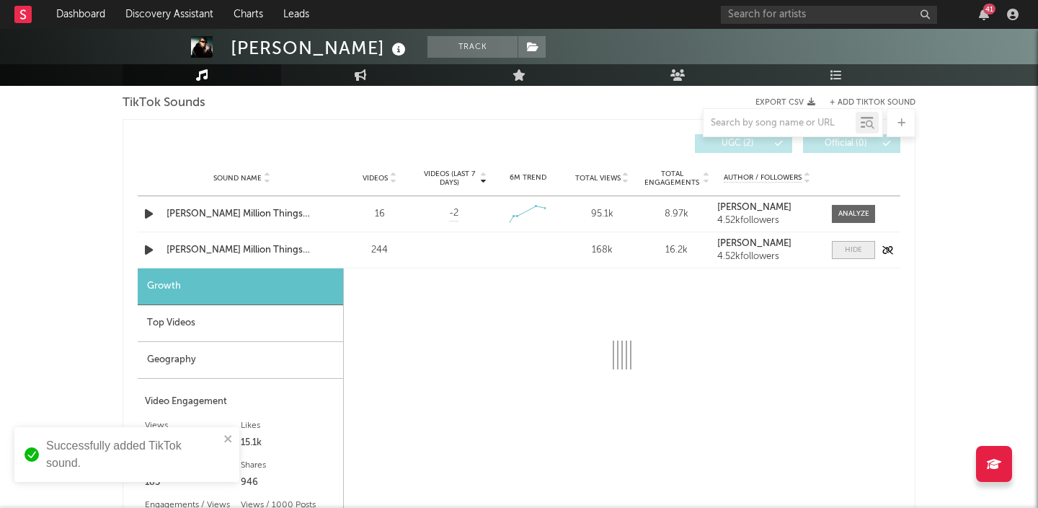
select select "1w"
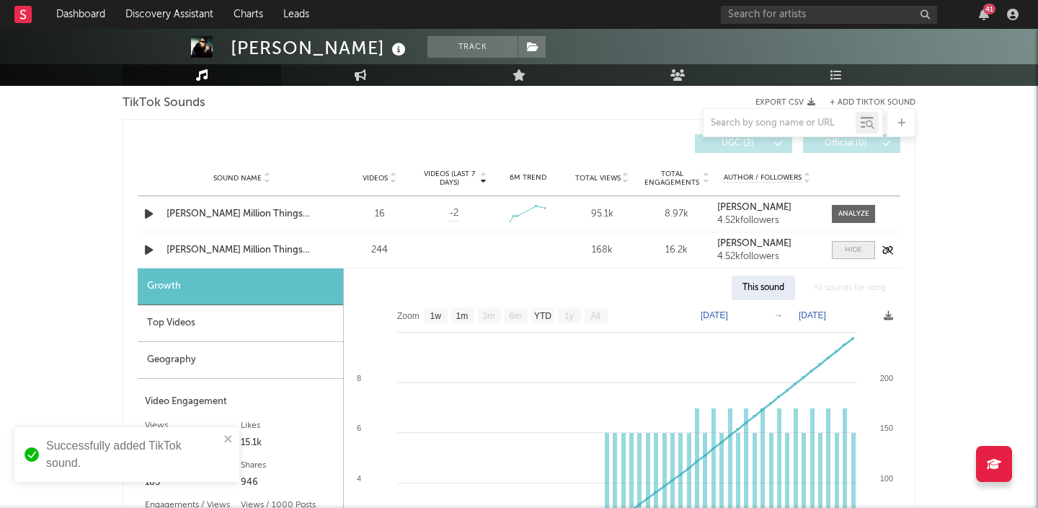
scroll to position [1029, 0]
